Goal: Check status: Check status

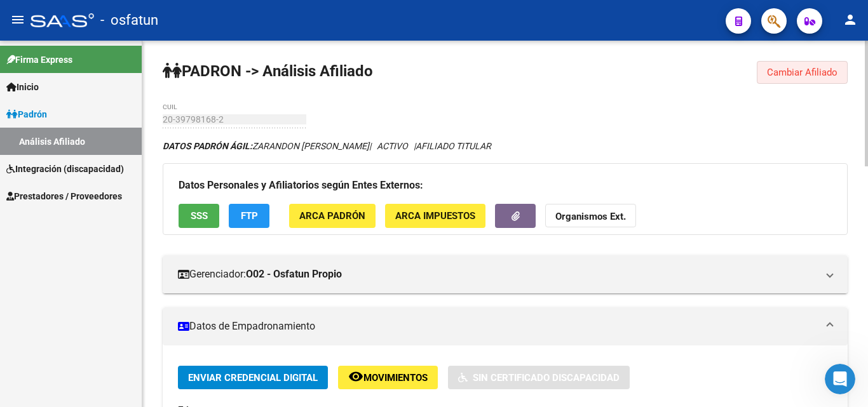
click at [813, 70] on span "Cambiar Afiliado" at bounding box center [802, 72] width 71 height 11
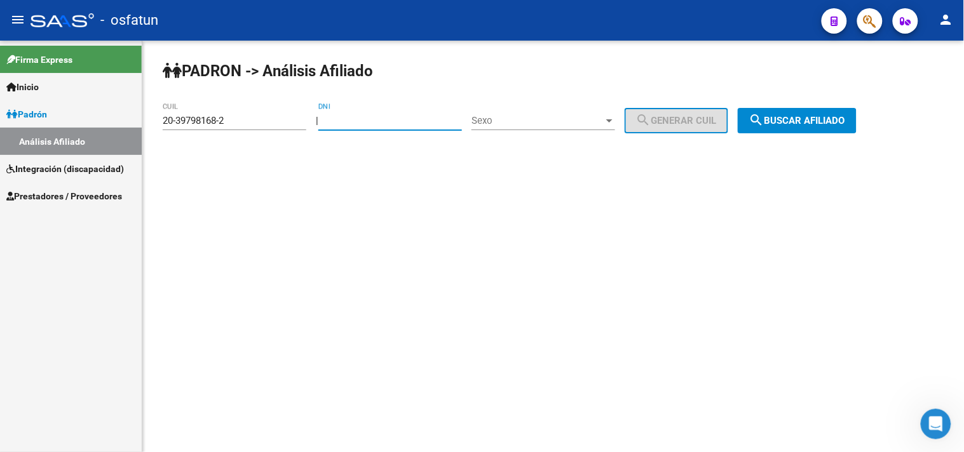
click at [401, 119] on input "DNI" at bounding box center [390, 120] width 144 height 11
paste input "3534435"
type input "3534435"
click at [539, 130] on div "Sexo Sexo" at bounding box center [543, 116] width 144 height 27
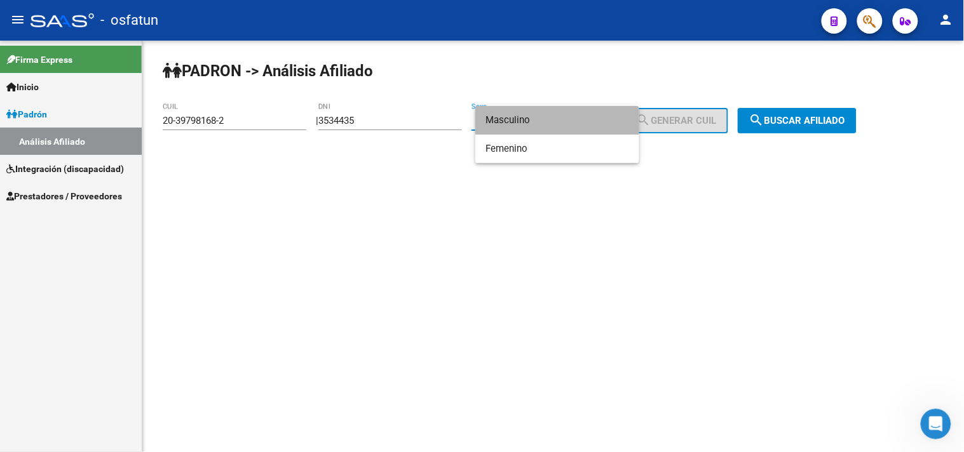
click at [525, 129] on span "Masculino" at bounding box center [557, 120] width 144 height 29
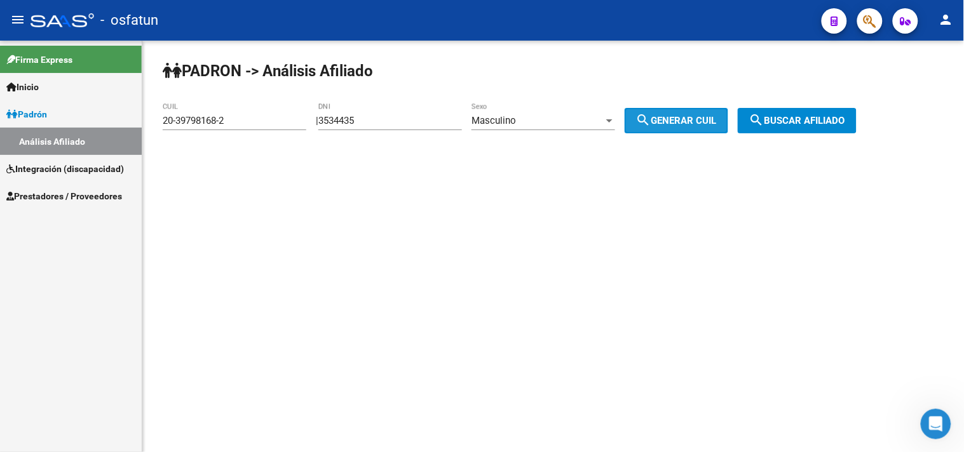
click at [696, 118] on span "search Generar CUIL" at bounding box center [676, 120] width 81 height 11
drag, startPoint x: 791, startPoint y: 121, endPoint x: 743, endPoint y: 135, distance: 49.7
click at [791, 121] on span "search Buscar afiliado" at bounding box center [797, 120] width 96 height 11
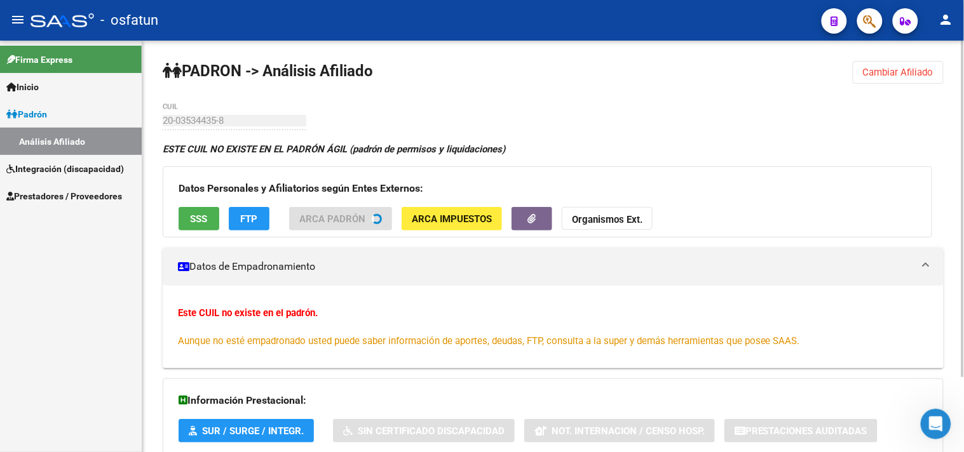
click at [867, 55] on div "PADRON -> Análisis Afiliado Cambiar Afiliado 20-03534435-8 CUIL ESTE CUIL NO EX…" at bounding box center [552, 292] width 821 height 503
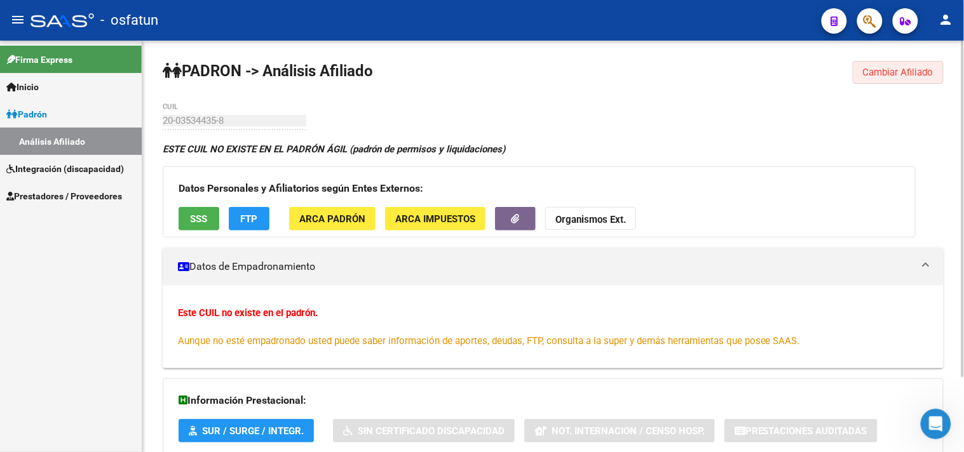
click at [867, 78] on button "Cambiar Afiliado" at bounding box center [898, 72] width 91 height 23
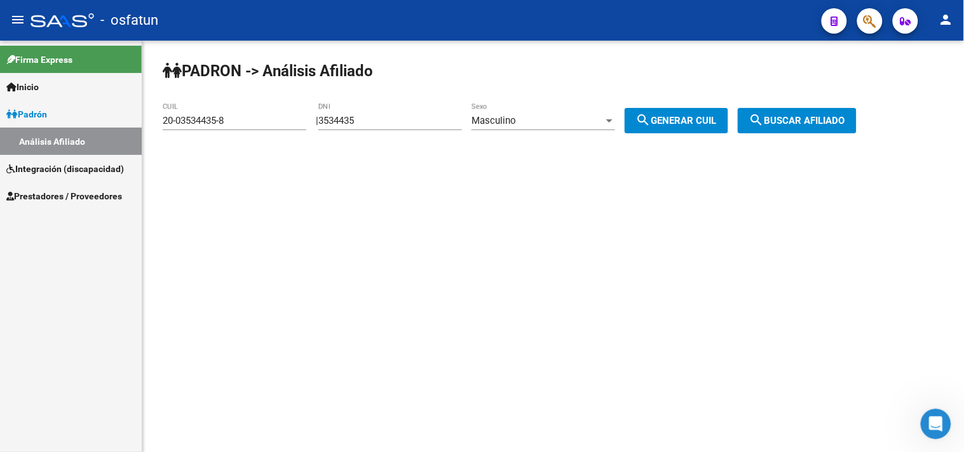
click at [516, 119] on span "Masculino" at bounding box center [493, 120] width 44 height 11
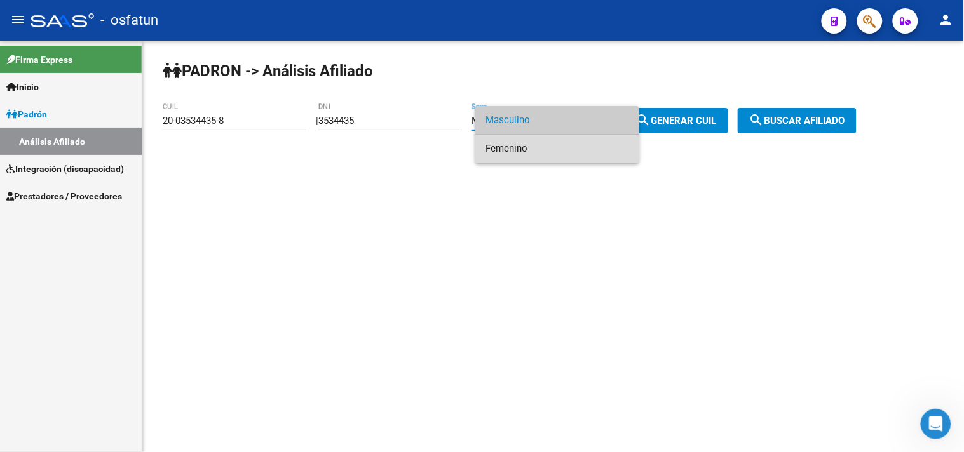
click at [540, 150] on span "Femenino" at bounding box center [557, 149] width 144 height 29
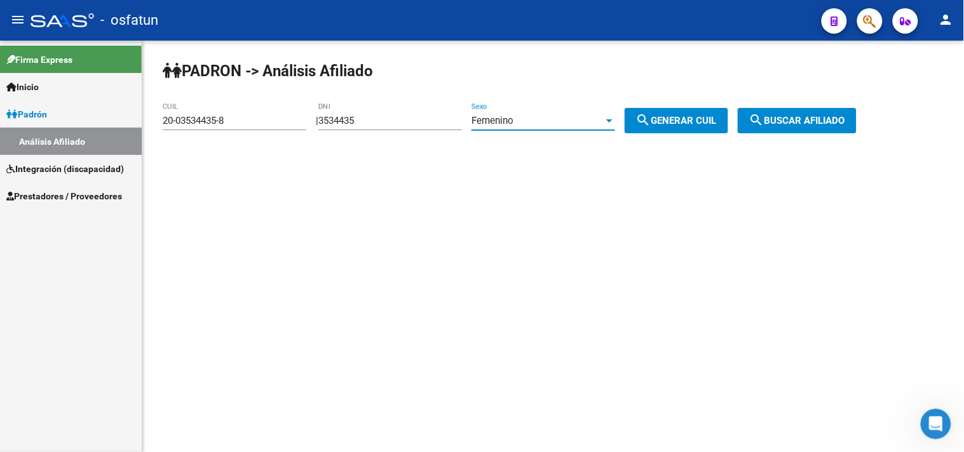
click at [651, 125] on mat-icon "search" at bounding box center [643, 119] width 15 height 15
type input "27-03534435-2"
click at [841, 135] on div "PADRON -> Análisis Afiliado 27-03534435-2 CUIL | 3534435 DNI Femenino Sexo sear…" at bounding box center [552, 107] width 821 height 133
click at [829, 116] on span "search Buscar afiliado" at bounding box center [797, 120] width 96 height 11
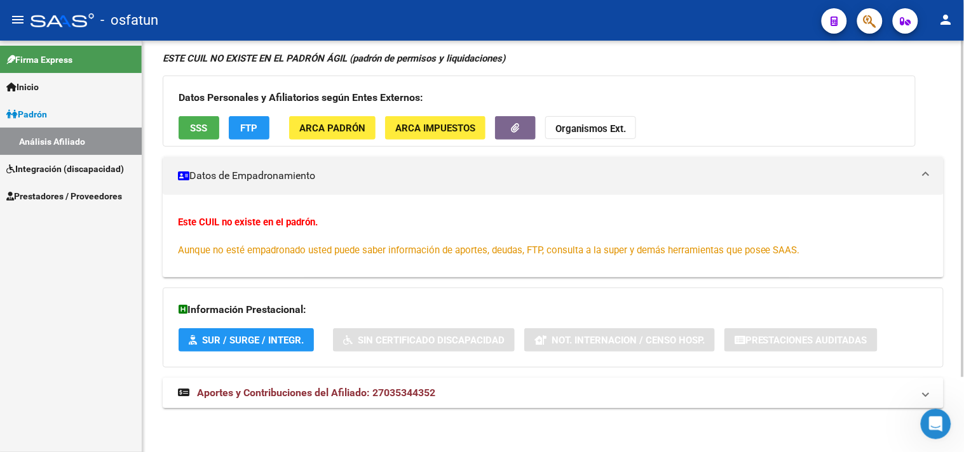
scroll to position [91, 0]
click at [509, 380] on mat-expansion-panel-header "Aportes y Contribuciones del Afiliado: 27035344352" at bounding box center [553, 392] width 781 height 30
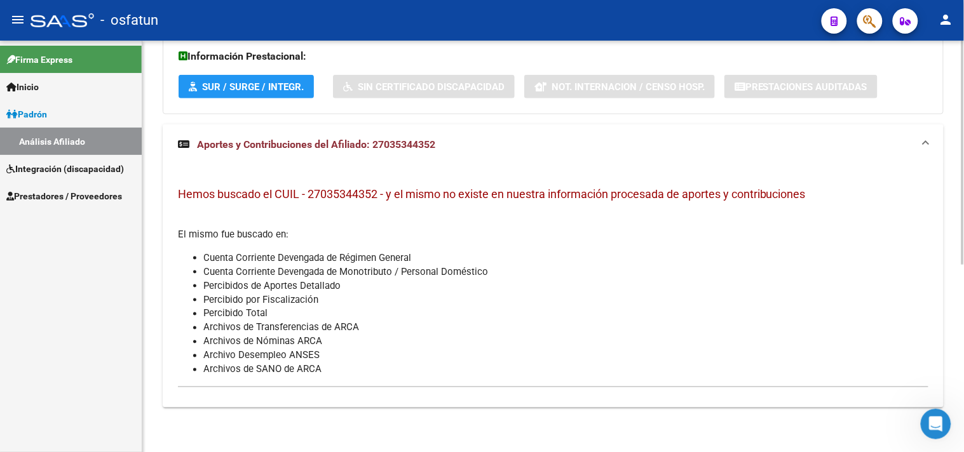
scroll to position [0, 0]
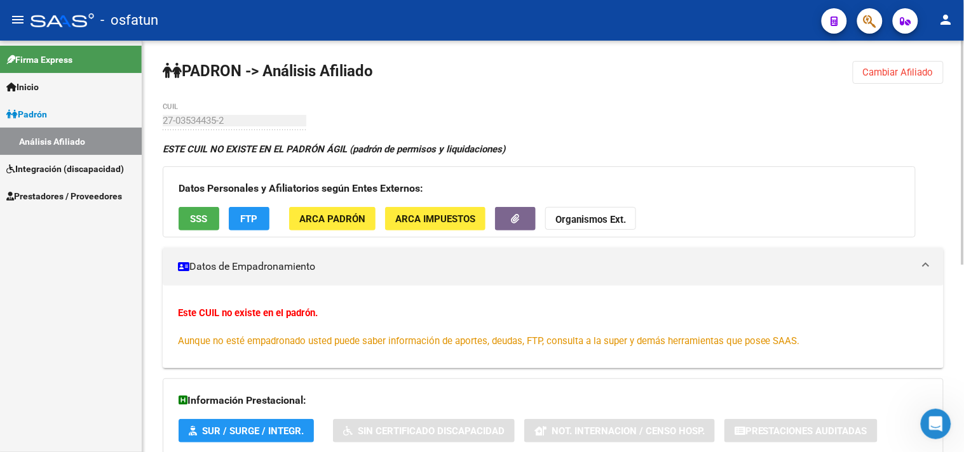
click at [867, 81] on button "Cambiar Afiliado" at bounding box center [898, 72] width 91 height 23
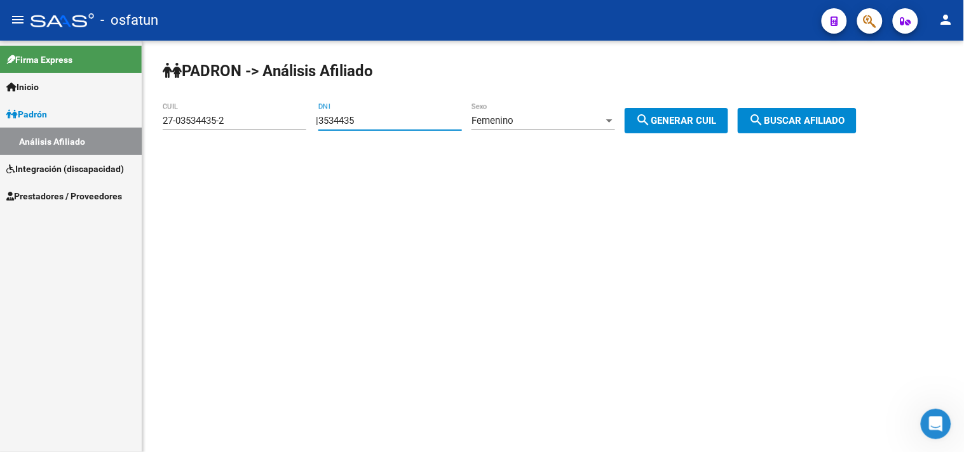
drag, startPoint x: 398, startPoint y: 121, endPoint x: 180, endPoint y: 144, distance: 219.8
click at [180, 144] on div "PADRON -> Análisis Afiliado 27-03534435-2 CUIL | 3534435 DNI Femenino Sexo sear…" at bounding box center [552, 107] width 821 height 133
paste input "17911052"
type input "17911052"
click at [525, 106] on div "Femenino Sexo" at bounding box center [543, 116] width 144 height 27
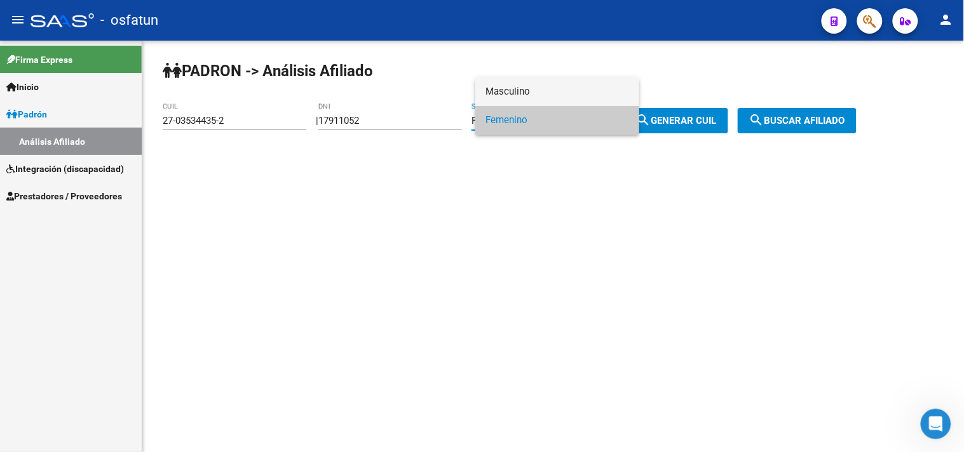
click at [522, 85] on span "Masculino" at bounding box center [557, 92] width 144 height 29
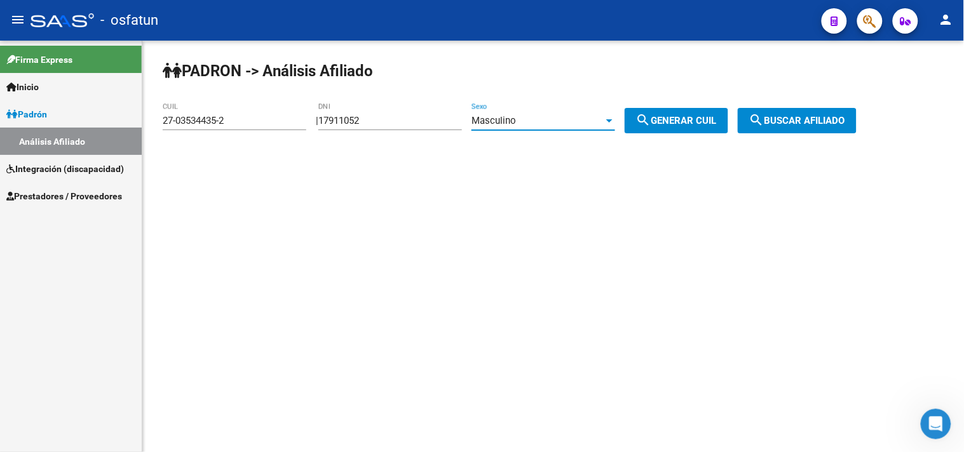
click at [717, 124] on span "search Generar CUIL" at bounding box center [676, 120] width 81 height 11
type input "20-17911052-1"
click at [764, 123] on mat-icon "search" at bounding box center [756, 119] width 15 height 15
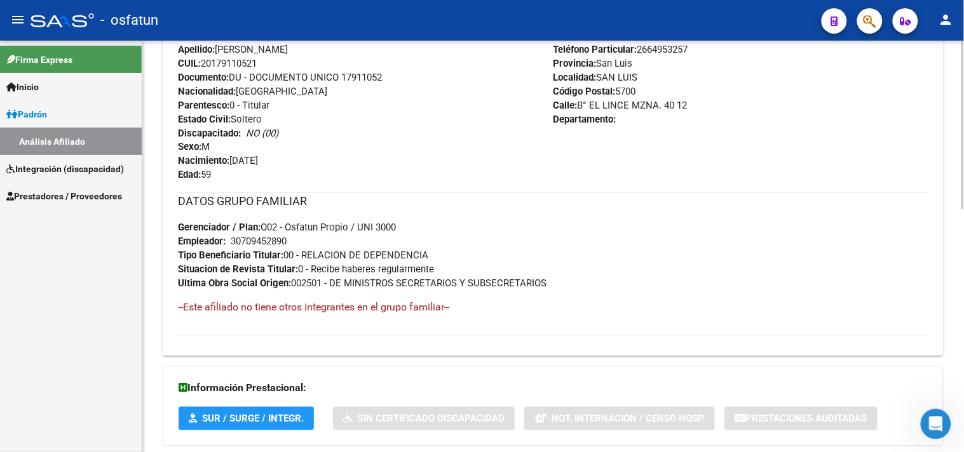
scroll to position [591, 0]
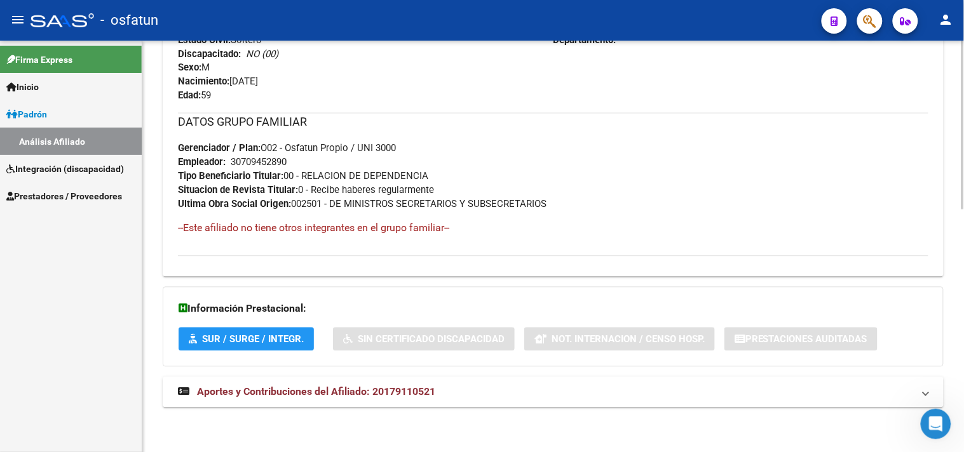
click at [316, 386] on span "Aportes y Contribuciones del Afiliado: 20179110521" at bounding box center [316, 392] width 238 height 12
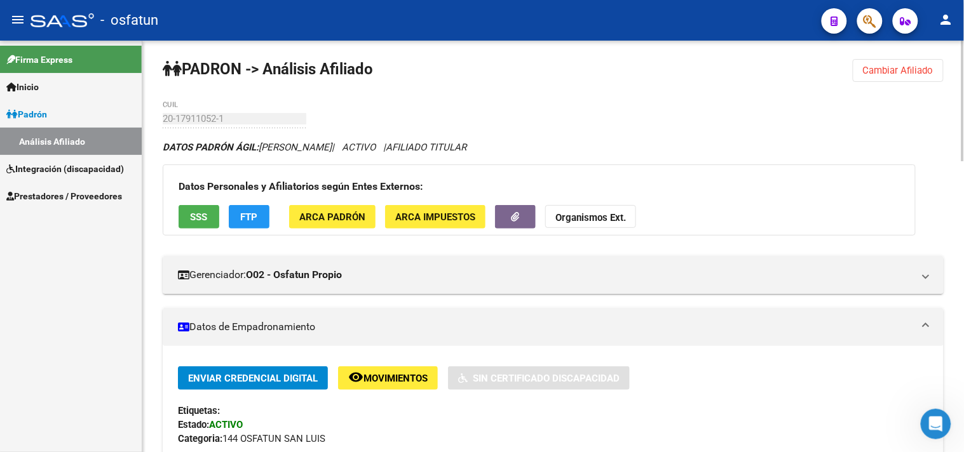
scroll to position [0, 0]
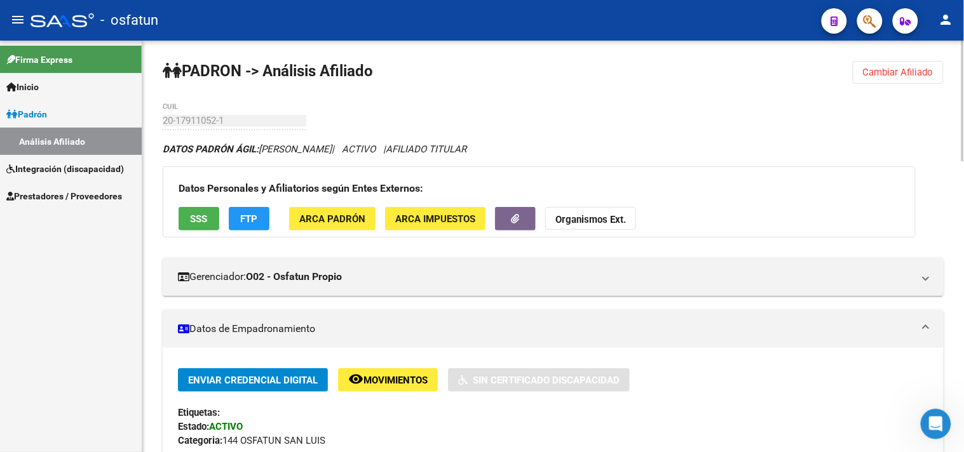
drag, startPoint x: 931, startPoint y: 85, endPoint x: 904, endPoint y: 68, distance: 32.3
click at [867, 74] on span "Cambiar Afiliado" at bounding box center [898, 72] width 71 height 11
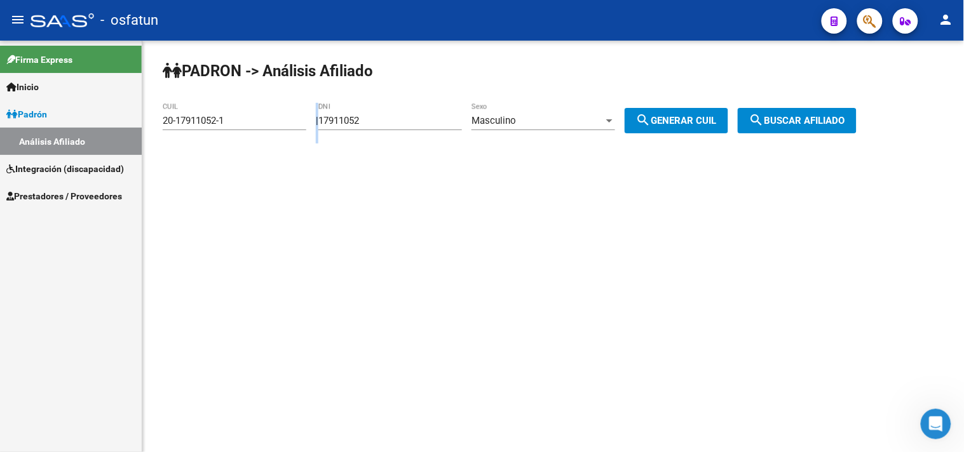
drag, startPoint x: 437, startPoint y: 128, endPoint x: 192, endPoint y: 161, distance: 247.4
click at [192, 161] on div "PADRON -> Análisis Afiliado 20-17911052-1 CUIL | 17911052 DNI Masculino Sexo se…" at bounding box center [552, 107] width 821 height 133
click at [363, 123] on input "17911052" at bounding box center [390, 120] width 144 height 11
click at [421, 121] on input "17911052" at bounding box center [390, 120] width 144 height 11
drag, startPoint x: 421, startPoint y: 121, endPoint x: 231, endPoint y: 172, distance: 196.6
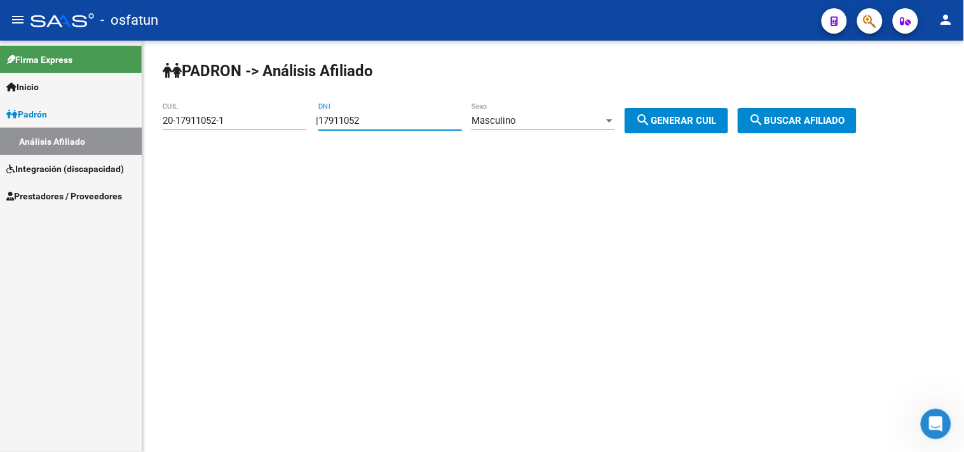
click at [231, 172] on div "PADRON -> Análisis Afiliado 20-17911052-1 CUIL | 17911052 DNI Masculino Sexo se…" at bounding box center [552, 107] width 821 height 133
paste input "42927397"
type input "42927397"
click at [691, 121] on span "search Generar CUIL" at bounding box center [676, 120] width 81 height 11
click at [496, 126] on div "Masculino Sexo" at bounding box center [543, 116] width 144 height 27
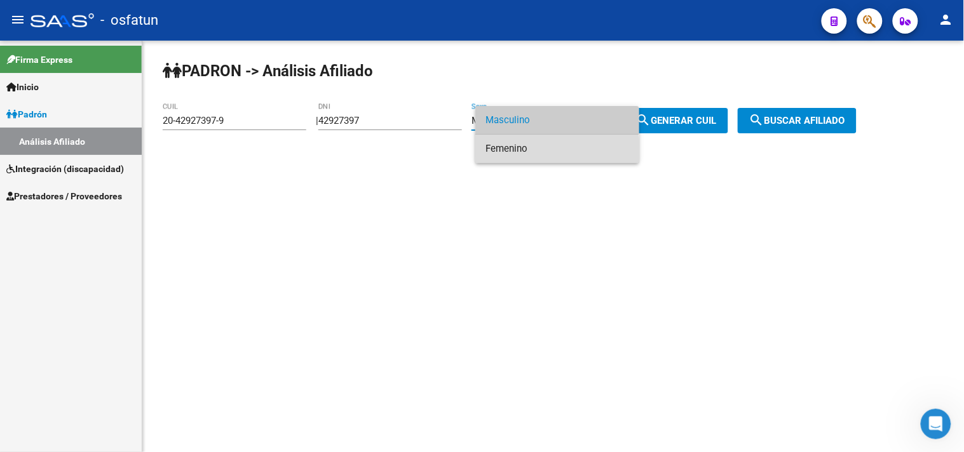
click at [522, 150] on span "Femenino" at bounding box center [557, 149] width 144 height 29
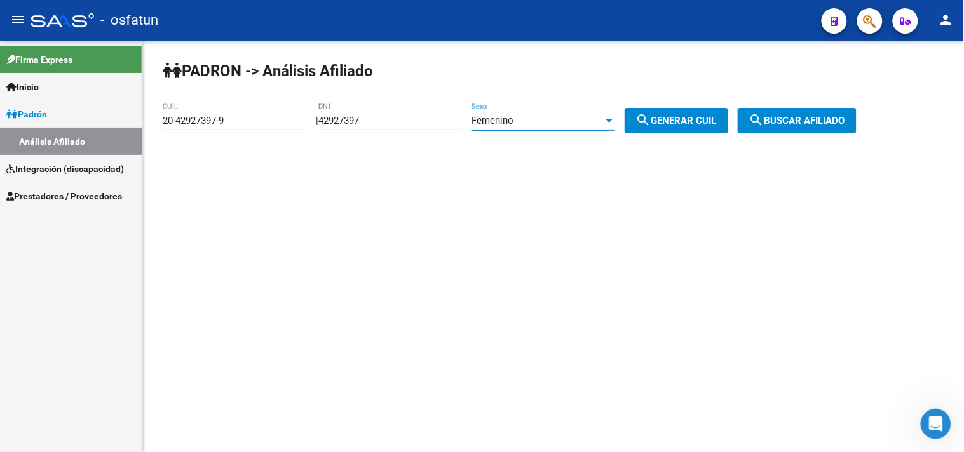
click at [651, 116] on mat-icon "search" at bounding box center [643, 119] width 15 height 15
type input "27-42927397-3"
click at [784, 121] on span "search Buscar afiliado" at bounding box center [797, 120] width 96 height 11
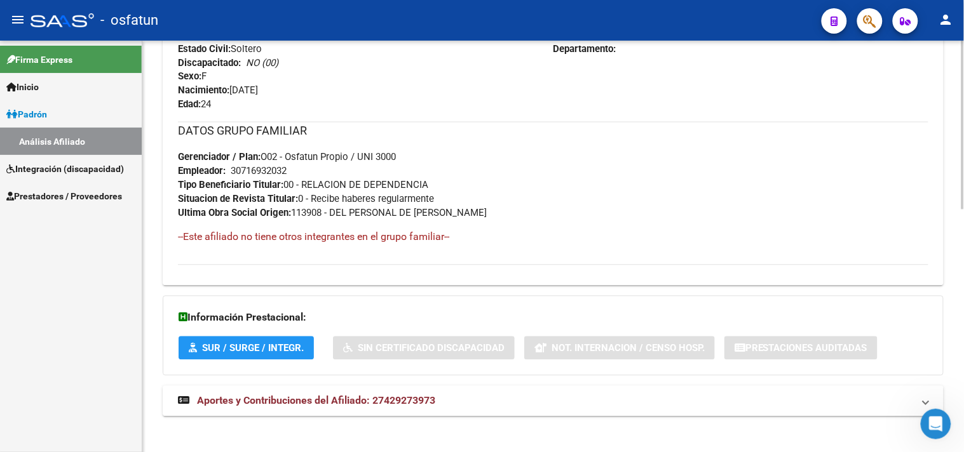
scroll to position [591, 0]
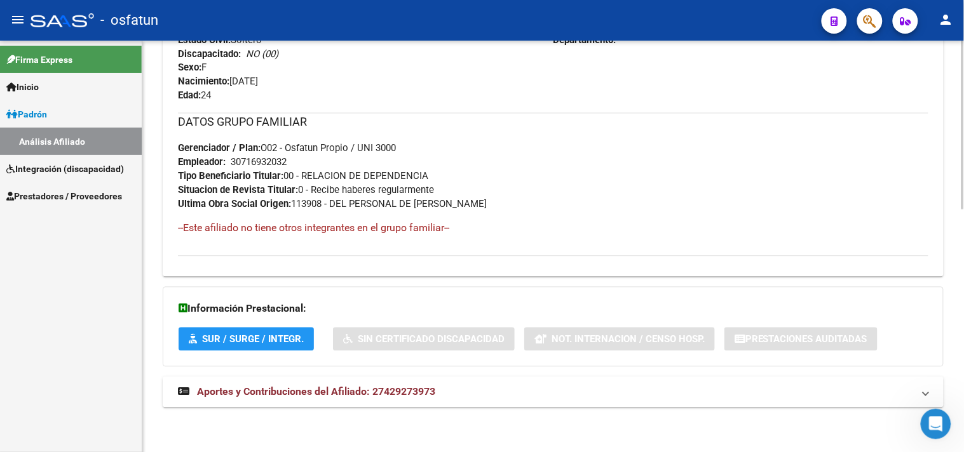
click at [334, 393] on span "Aportes y Contribuciones del Afiliado: 27429273973" at bounding box center [316, 392] width 238 height 12
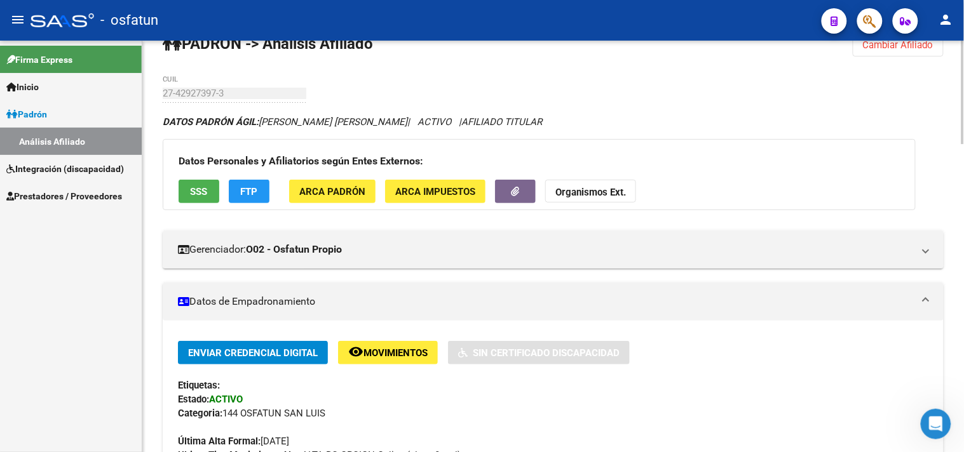
scroll to position [0, 0]
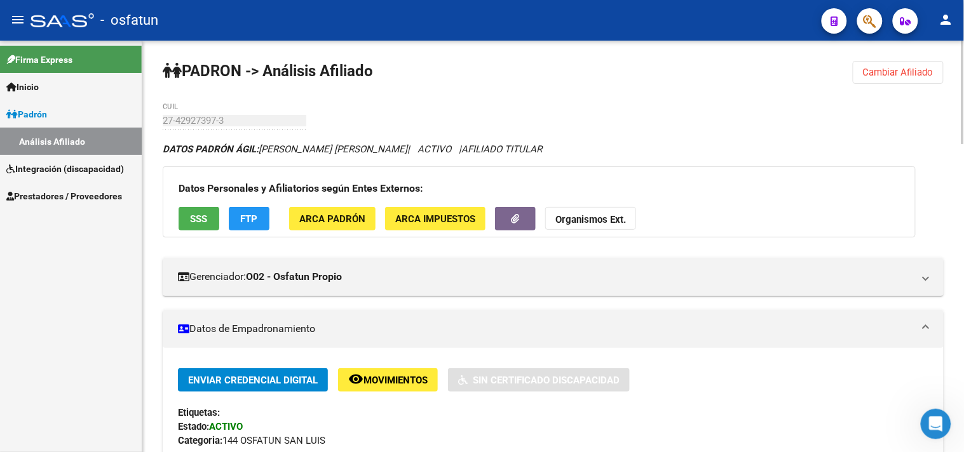
click at [867, 62] on button "Cambiar Afiliado" at bounding box center [898, 72] width 91 height 23
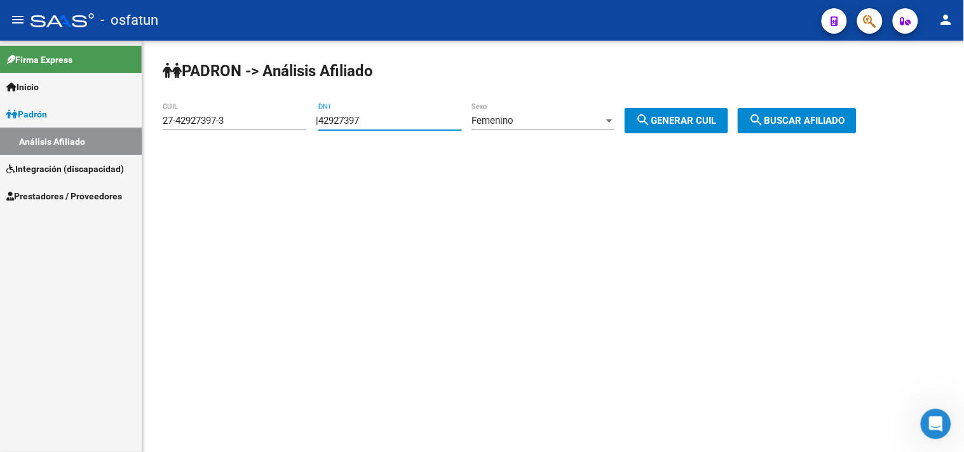
drag, startPoint x: 403, startPoint y: 122, endPoint x: 242, endPoint y: 137, distance: 162.1
click at [242, 126] on app-analisis-afiliado "PADRON -> Análisis Afiliado 27-42927397-3 CUIL | 42927397 DNI Femenino Sexo sea…" at bounding box center [514, 120] width 703 height 11
paste input "2988755"
type input "29887557"
click at [728, 118] on button "search Generar CUIL" at bounding box center [676, 120] width 104 height 25
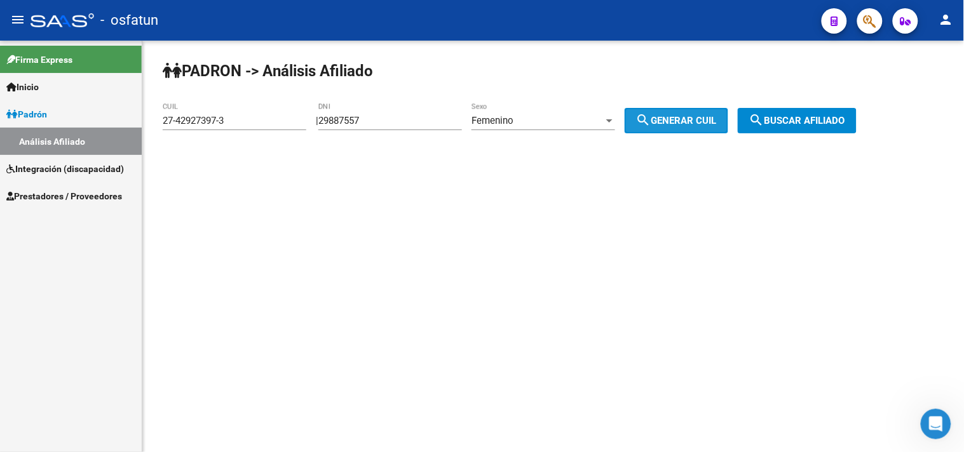
type input "27-29887557-3"
click at [800, 123] on span "search Buscar afiliado" at bounding box center [797, 120] width 96 height 11
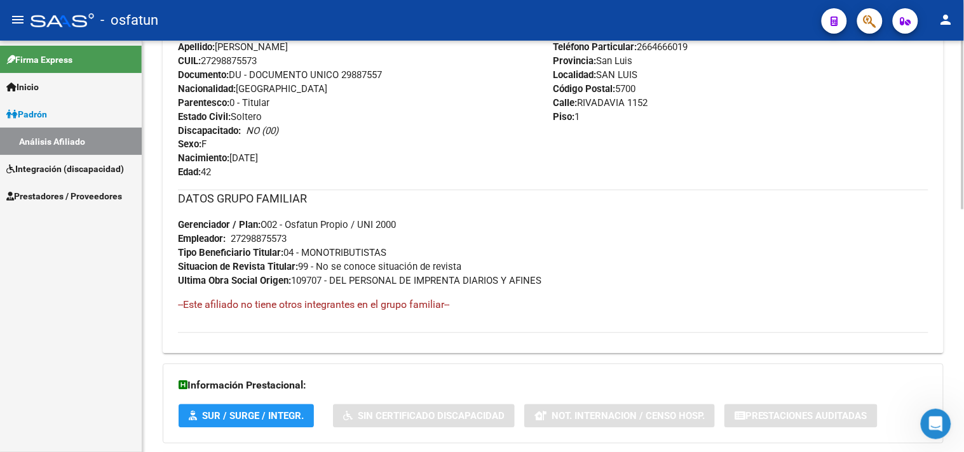
scroll to position [591, 0]
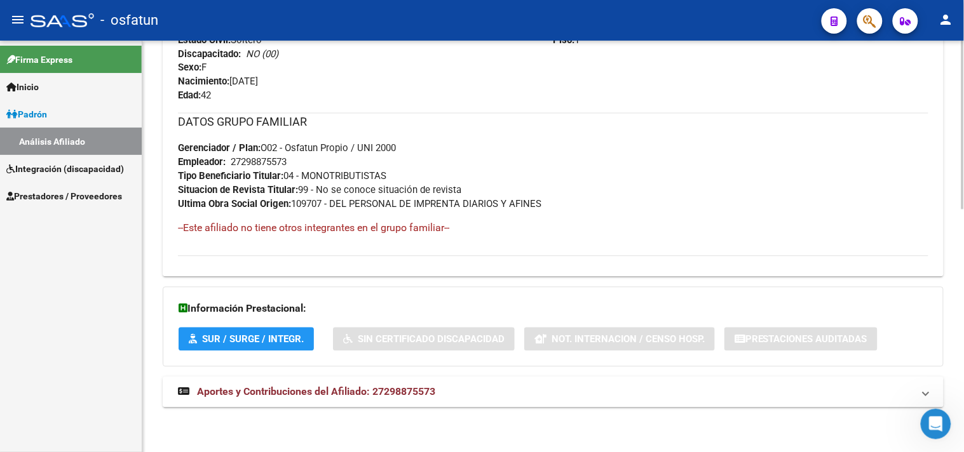
click at [429, 391] on span "Aportes y Contribuciones del Afiliado: 27298875573" at bounding box center [316, 392] width 238 height 12
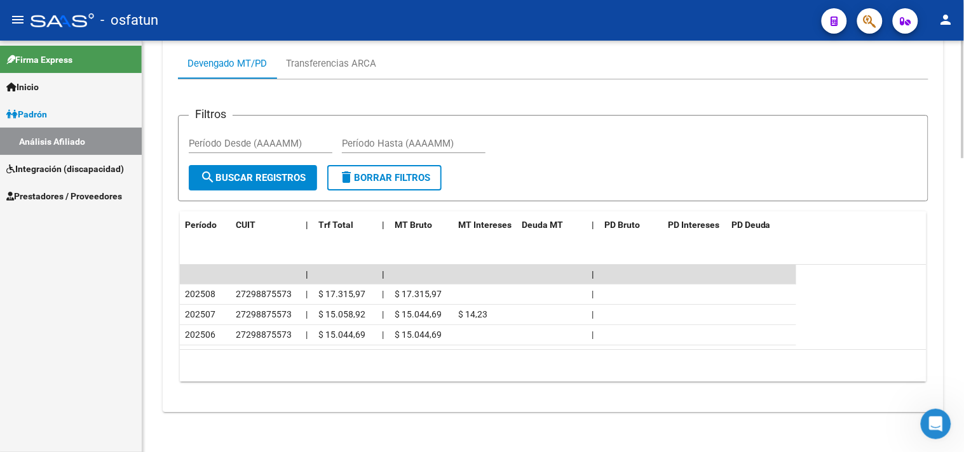
scroll to position [1027, 0]
